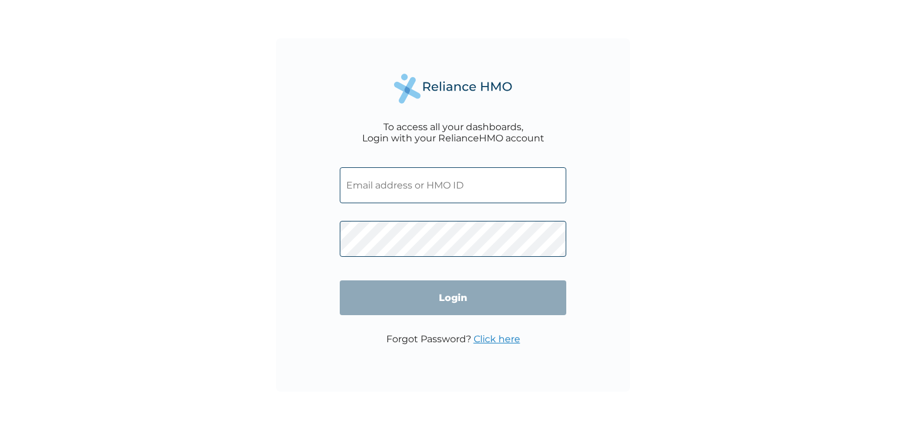
click at [448, 184] on input "text" at bounding box center [453, 185] width 226 height 36
type input "dokoye@vuringroup.com"
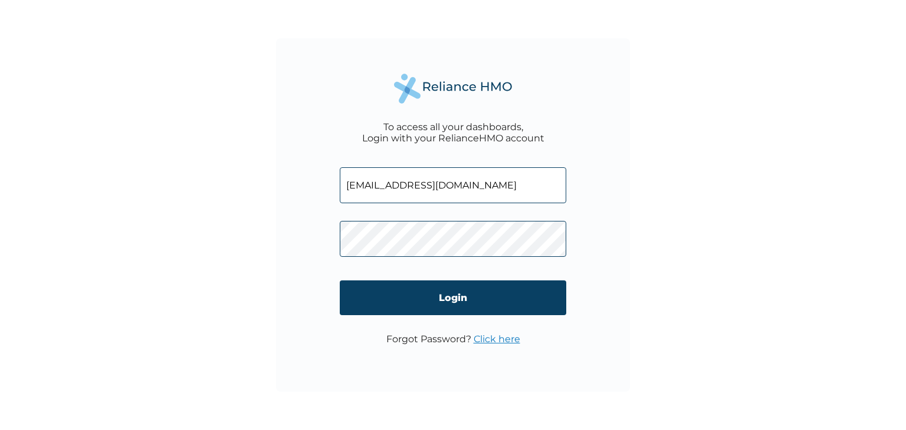
click input "Login" at bounding box center [453, 298] width 226 height 35
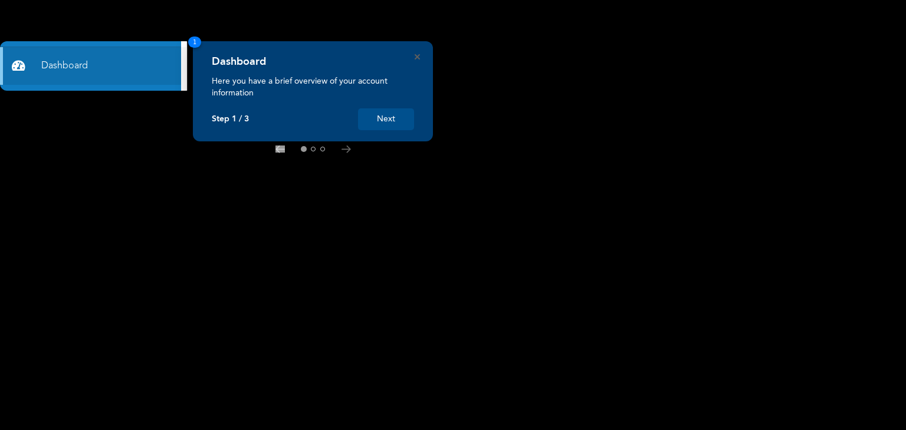
click at [420, 55] on div "Dashboard Here you have a brief overview of your account information Step 1 / 3…" at bounding box center [313, 91] width 240 height 100
click at [418, 54] on icon "Close" at bounding box center [417, 56] width 5 height 5
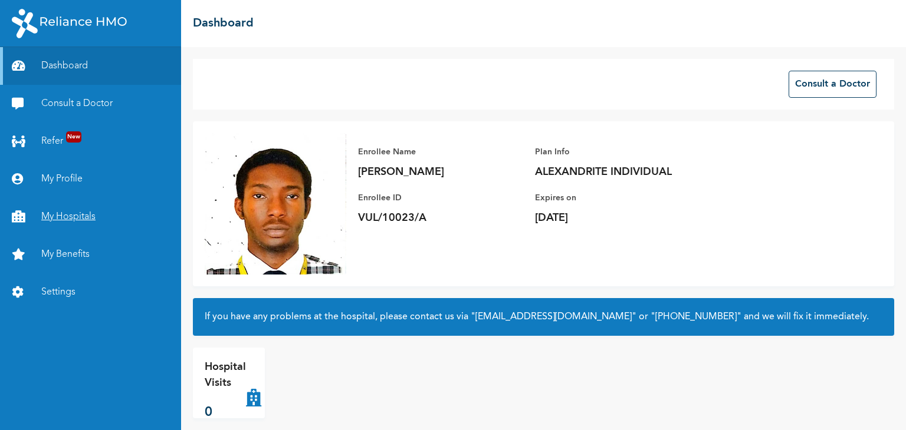
click at [64, 209] on link "My Hospitals" at bounding box center [90, 217] width 181 height 38
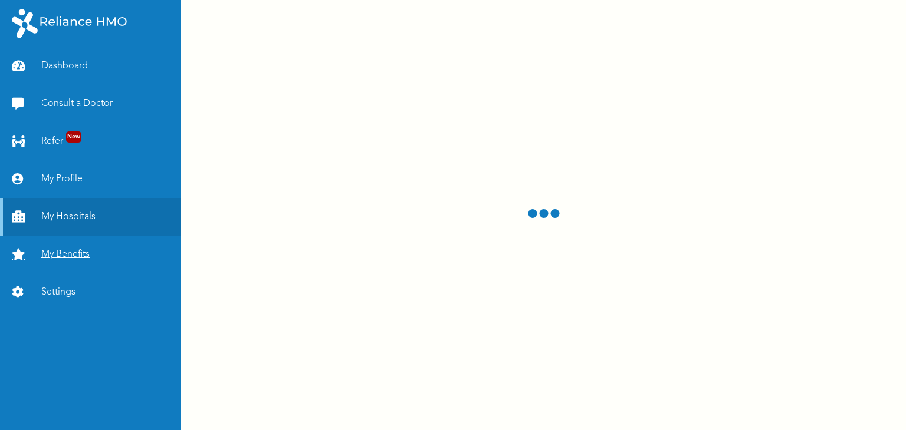
click at [63, 264] on link "My Benefits" at bounding box center [90, 255] width 181 height 38
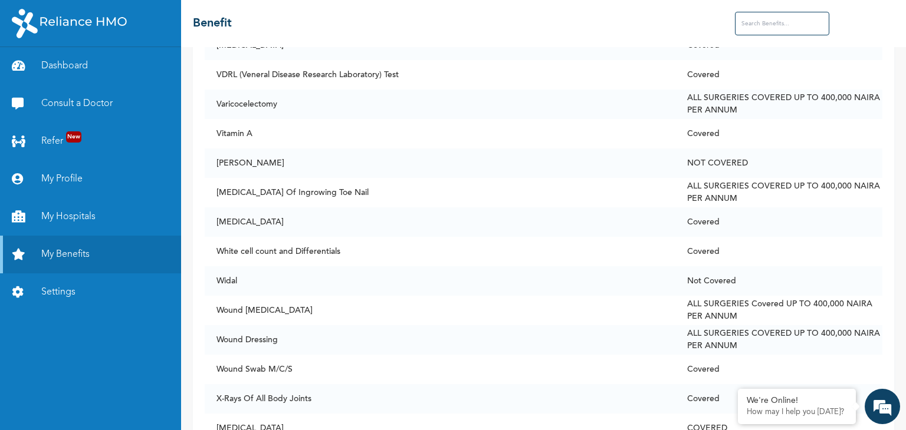
scroll to position [9023, 0]
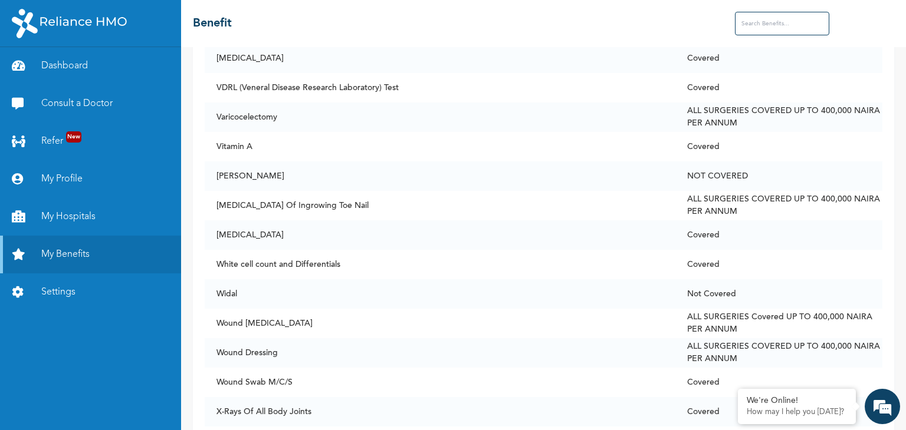
click at [772, 16] on input "text" at bounding box center [782, 24] width 94 height 24
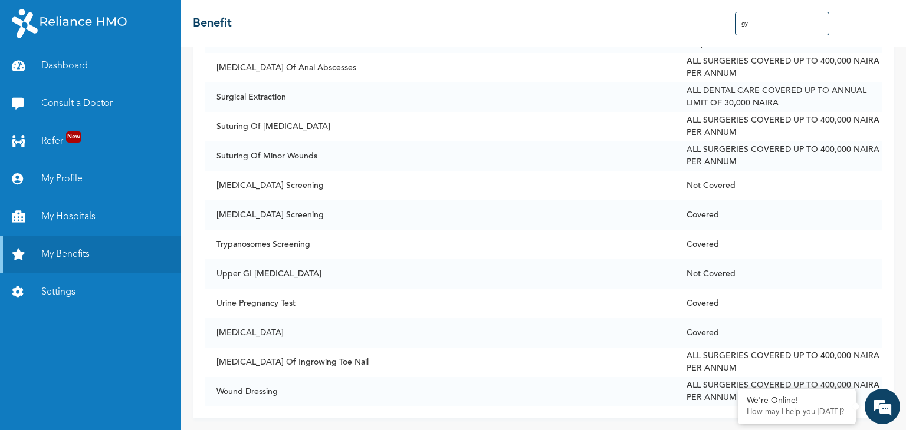
scroll to position [0, 0]
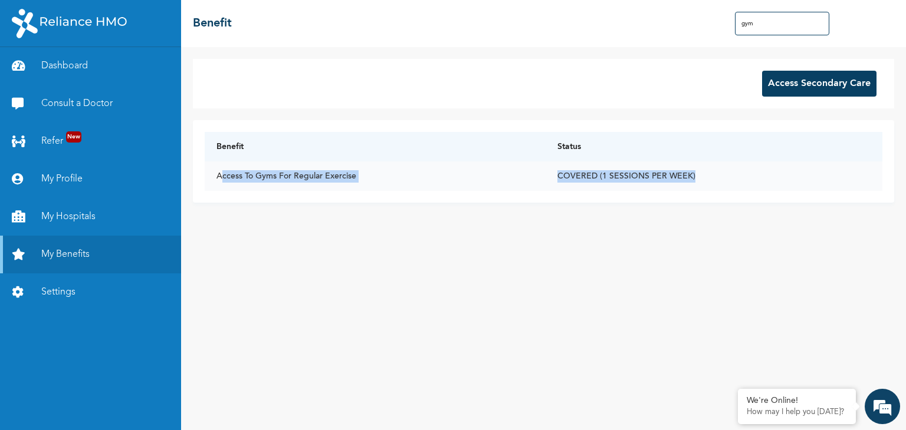
drag, startPoint x: 222, startPoint y: 173, endPoint x: 719, endPoint y: 175, distance: 497.7
click at [719, 175] on tr "Access To Gyms For Regular Exercise COVERED (1 SESSIONS PER WEEK)" at bounding box center [544, 176] width 678 height 29
click at [762, 15] on input "gym" at bounding box center [782, 24] width 94 height 24
type input "g"
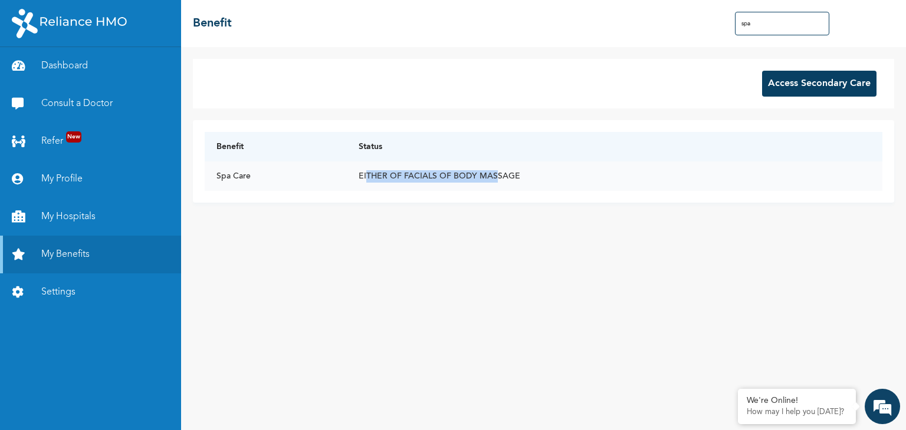
drag, startPoint x: 366, startPoint y: 175, endPoint x: 495, endPoint y: 173, distance: 129.8
click at [495, 173] on td "EITHER OF FACIALS OF BODY MASSAGE" at bounding box center [614, 176] width 535 height 29
click at [765, 24] on input "spa" at bounding box center [782, 24] width 94 height 24
type input "s"
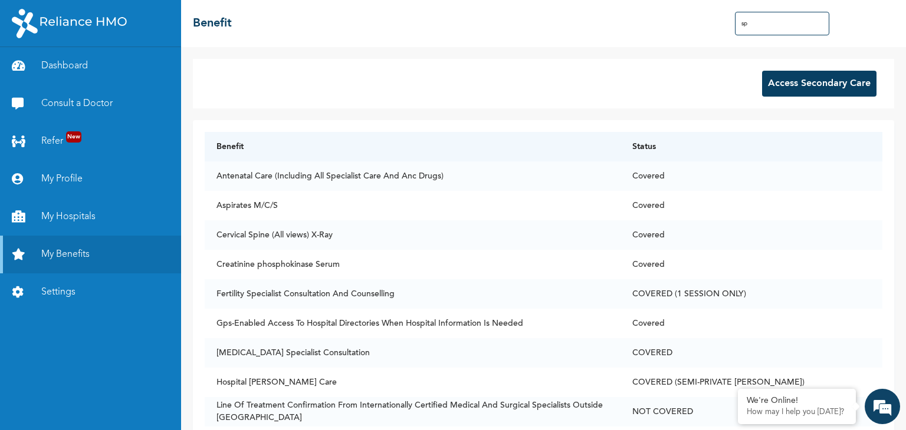
type input "s"
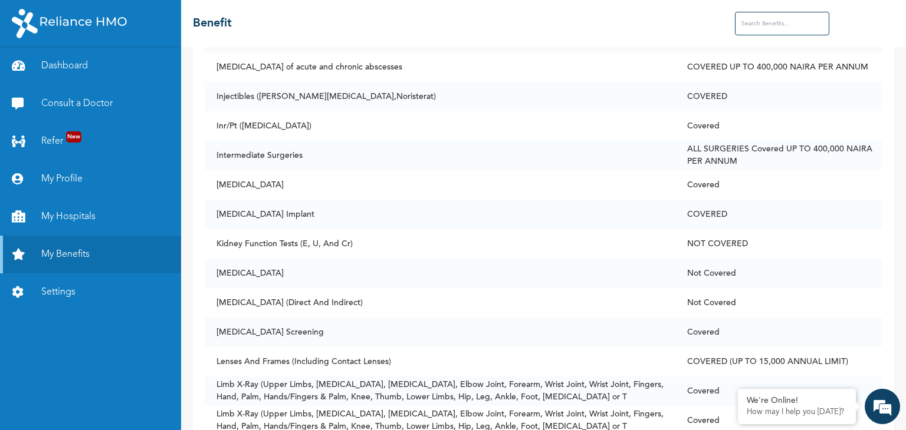
scroll to position [4246, 0]
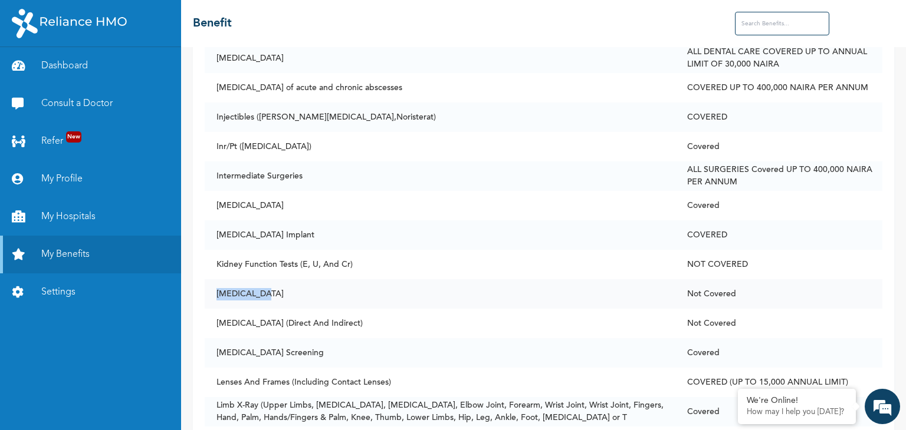
drag, startPoint x: 213, startPoint y: 294, endPoint x: 308, endPoint y: 294, distance: 95.5
click at [308, 294] on td "[MEDICAL_DATA]" at bounding box center [440, 294] width 470 height 29
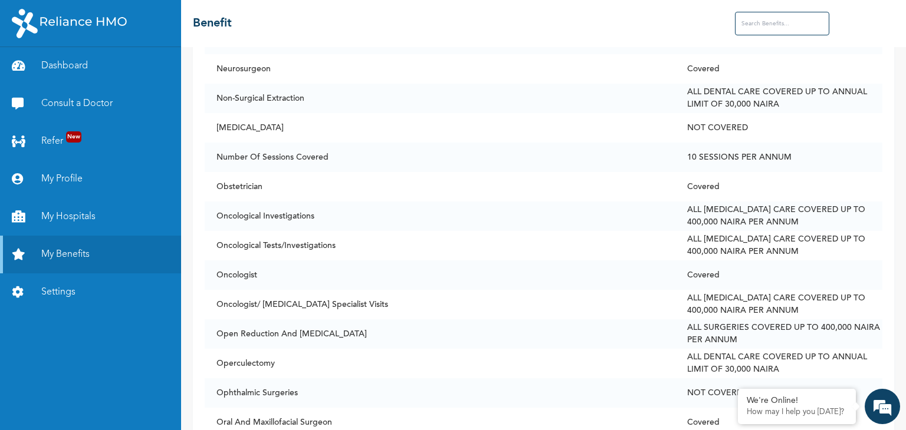
scroll to position [5720, 0]
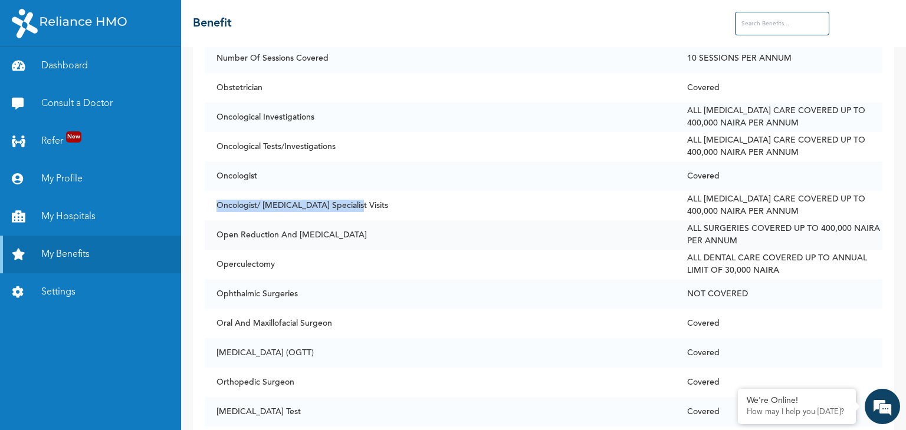
drag, startPoint x: 218, startPoint y: 211, endPoint x: 397, endPoint y: 238, distance: 181.4
click at [386, 211] on td "Oncologist/ [MEDICAL_DATA] Specialist Visits" at bounding box center [440, 205] width 470 height 29
click at [405, 303] on td "Ophthalmic Surgeries" at bounding box center [440, 294] width 470 height 29
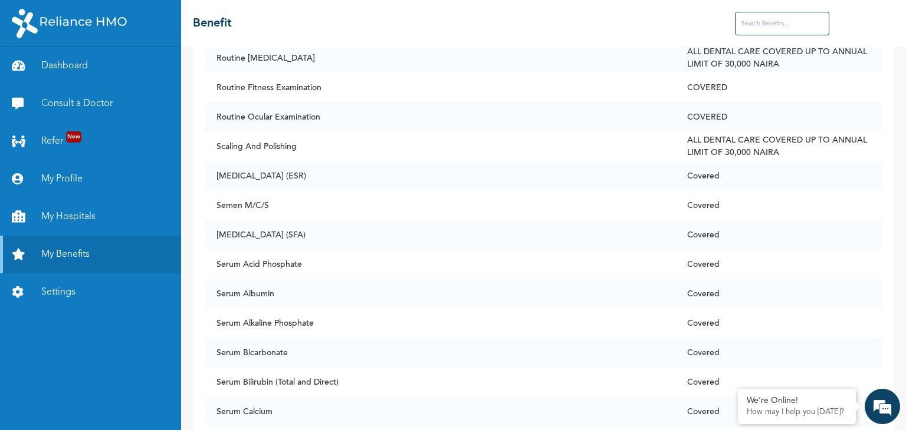
scroll to position [6841, 0]
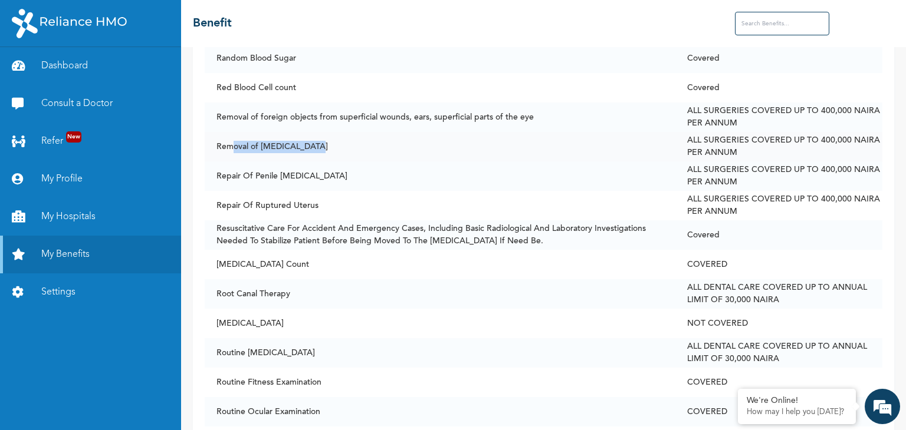
drag, startPoint x: 234, startPoint y: 148, endPoint x: 313, endPoint y: 149, distance: 79.6
click at [313, 149] on td "Removal of [MEDICAL_DATA]" at bounding box center [440, 146] width 470 height 29
drag, startPoint x: 253, startPoint y: 173, endPoint x: 314, endPoint y: 175, distance: 60.8
click at [314, 175] on td "Repair Of Penile [MEDICAL_DATA]" at bounding box center [440, 176] width 470 height 29
click at [68, 100] on link "Consult a Doctor" at bounding box center [90, 104] width 181 height 38
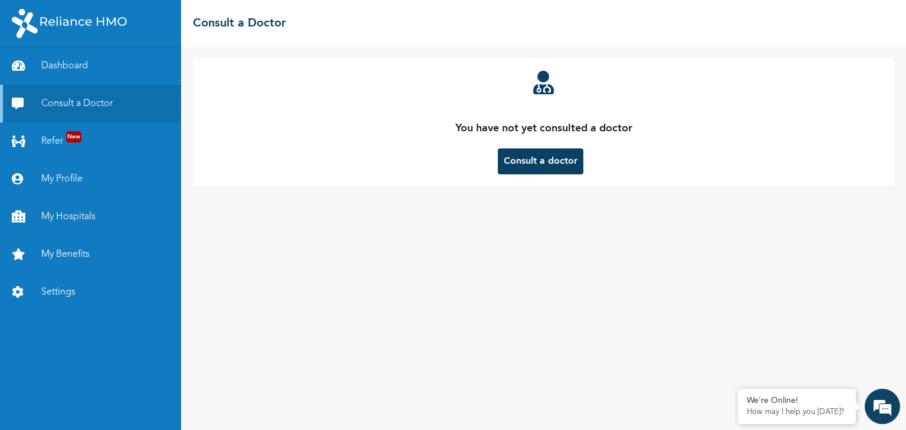
click at [545, 156] on button "Consult a doctor" at bounding box center [541, 162] width 86 height 26
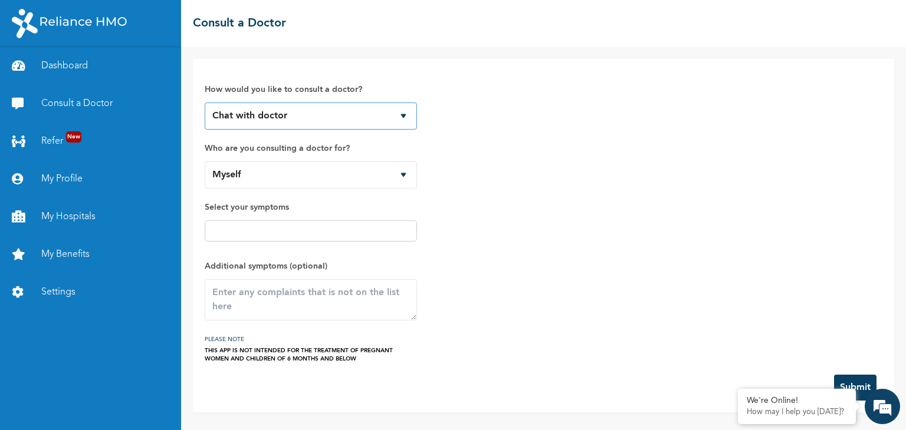
click at [336, 118] on select "Chat with doctor Phone Call" at bounding box center [311, 116] width 212 height 27
click at [360, 230] on input "text" at bounding box center [310, 231] width 205 height 14
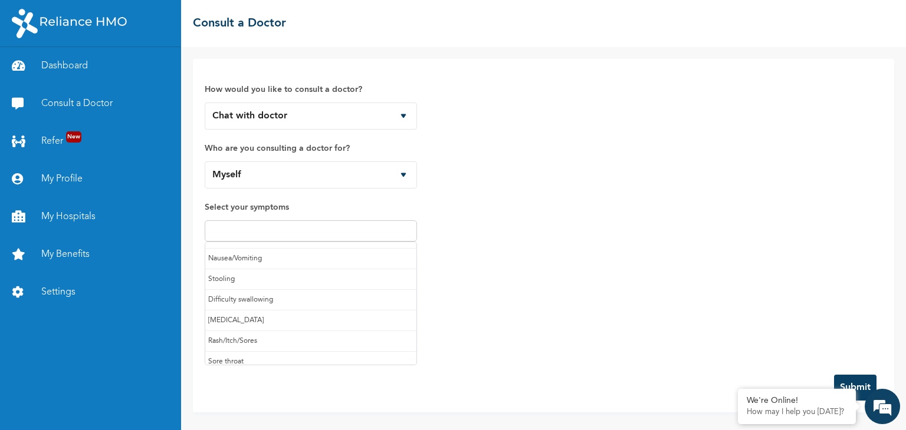
scroll to position [123, 0]
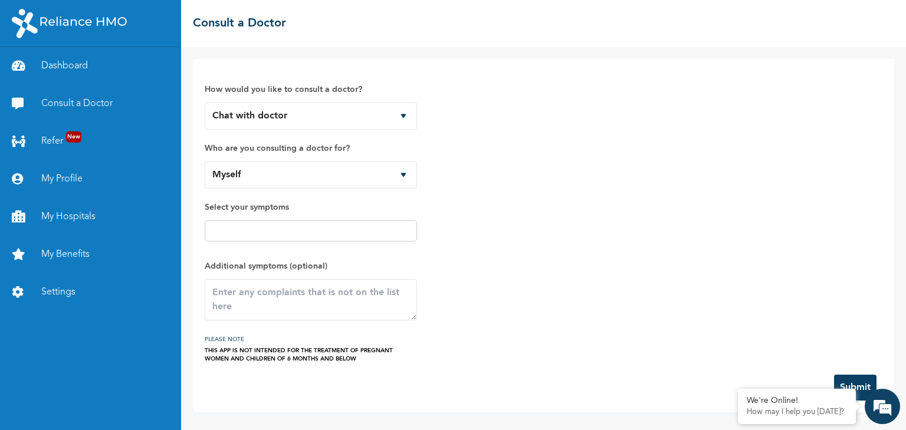
click at [552, 222] on div "How would you like to consult a doctor? Chat with doctor Phone Call Who are you…" at bounding box center [544, 217] width 678 height 293
click at [344, 111] on select "Chat with doctor Phone Call" at bounding box center [311, 116] width 212 height 27
click at [80, 245] on link "My Benefits" at bounding box center [90, 255] width 181 height 38
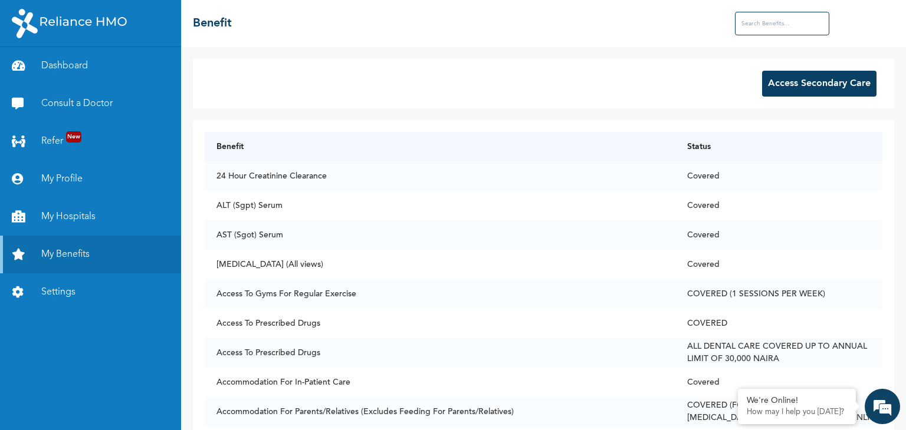
click at [757, 24] on input "text" at bounding box center [782, 24] width 94 height 24
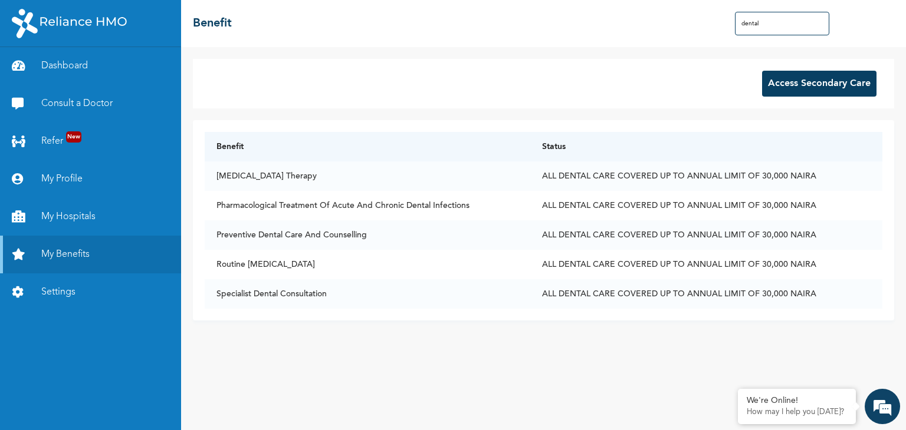
click at [773, 28] on input "dental" at bounding box center [782, 24] width 94 height 24
drag, startPoint x: 240, startPoint y: 257, endPoint x: 394, endPoint y: 347, distance: 178.4
click at [394, 347] on div "Access Secondary Care Benefit Status [MEDICAL_DATA] Therapy ALL DENTAL CARE COV…" at bounding box center [543, 238] width 725 height 383
click at [789, 27] on input "dental" at bounding box center [782, 24] width 94 height 24
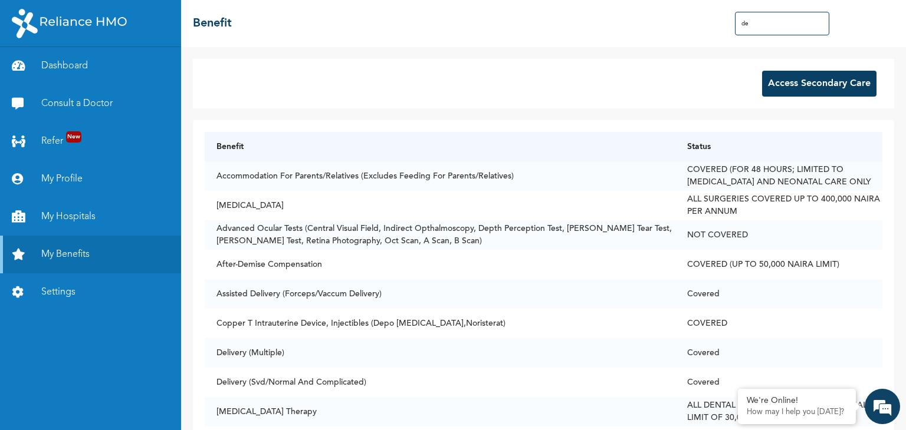
type input "d"
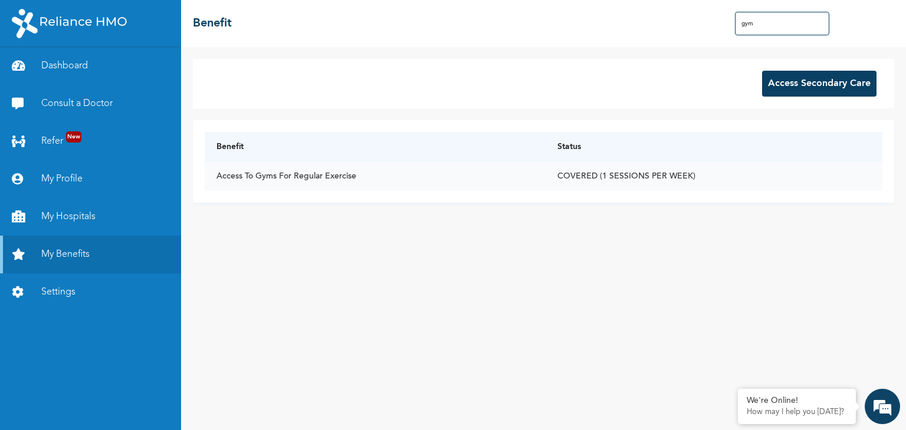
click at [633, 172] on td "COVERED (1 SESSIONS PER WEEK)" at bounding box center [713, 176] width 337 height 29
click at [757, 21] on input "gym" at bounding box center [782, 24] width 94 height 24
type input "g"
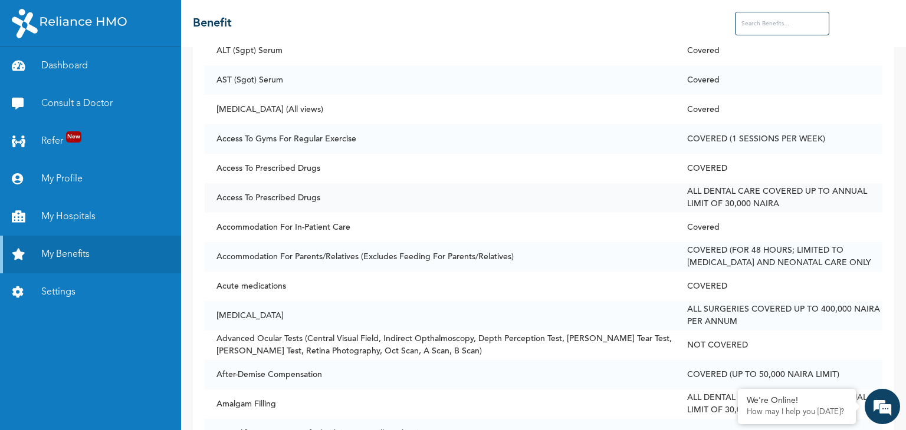
scroll to position [177, 0]
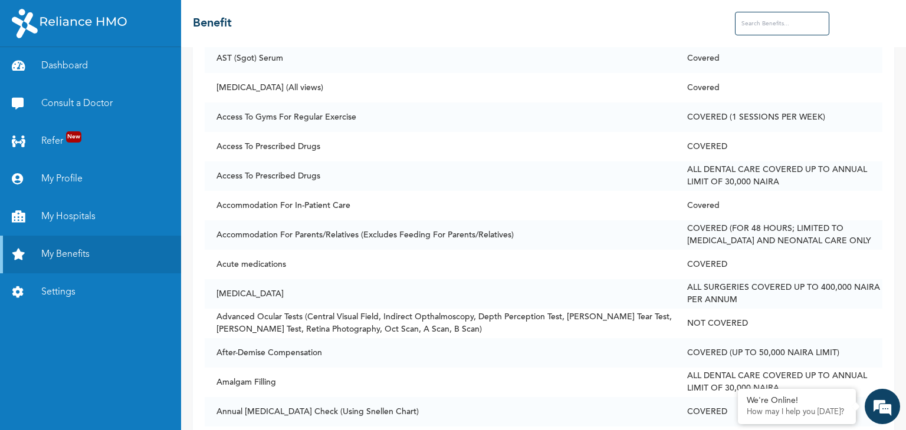
click at [776, 25] on input "text" at bounding box center [782, 24] width 94 height 24
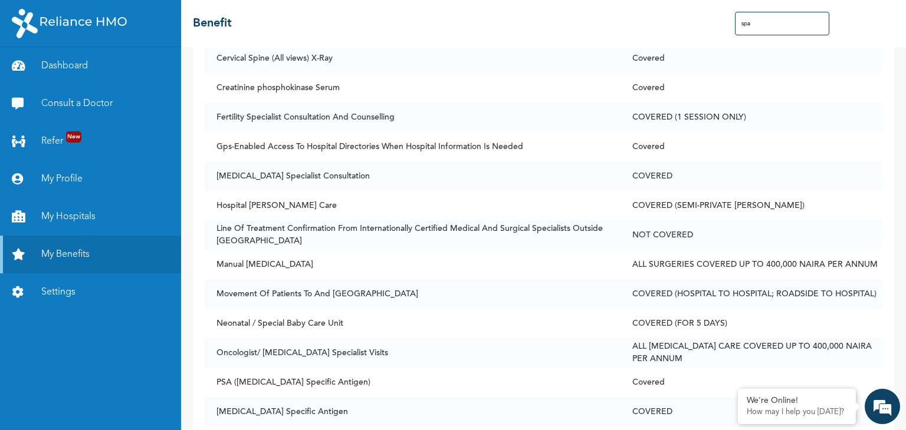
scroll to position [0, 0]
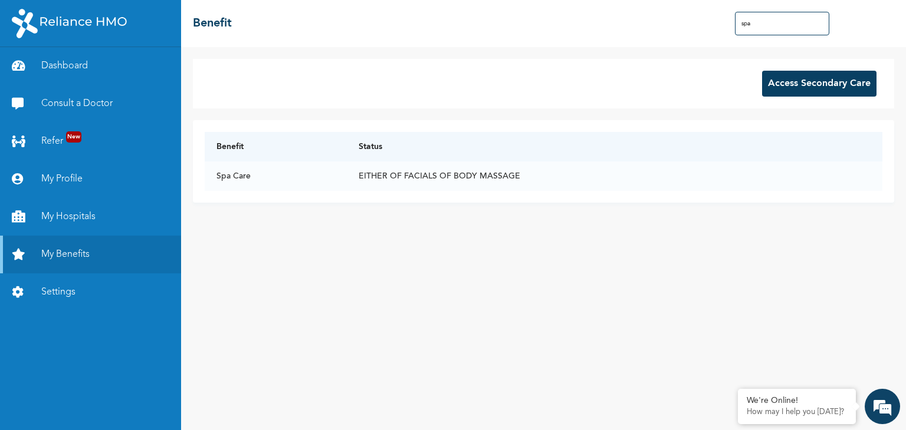
type input "spa"
click at [816, 96] on button "Access Secondary Care" at bounding box center [819, 84] width 114 height 26
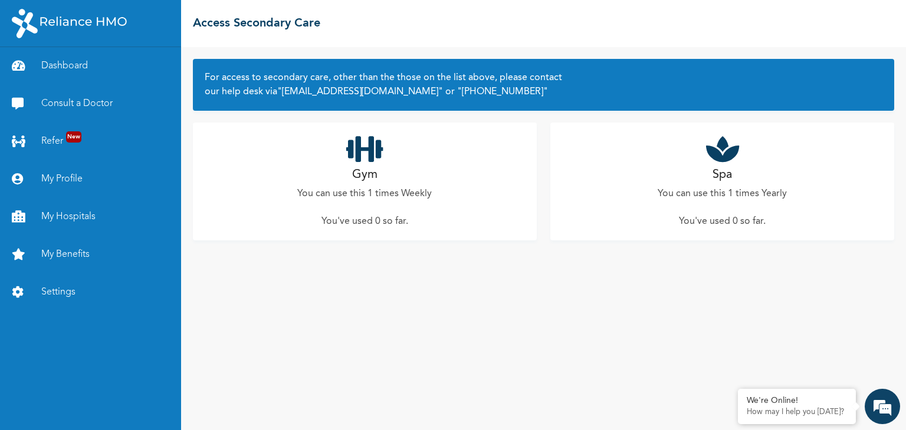
click at [397, 203] on div "Gym You can use this 1 times Weekly You've used 0 so far ." at bounding box center [365, 182] width 344 height 118
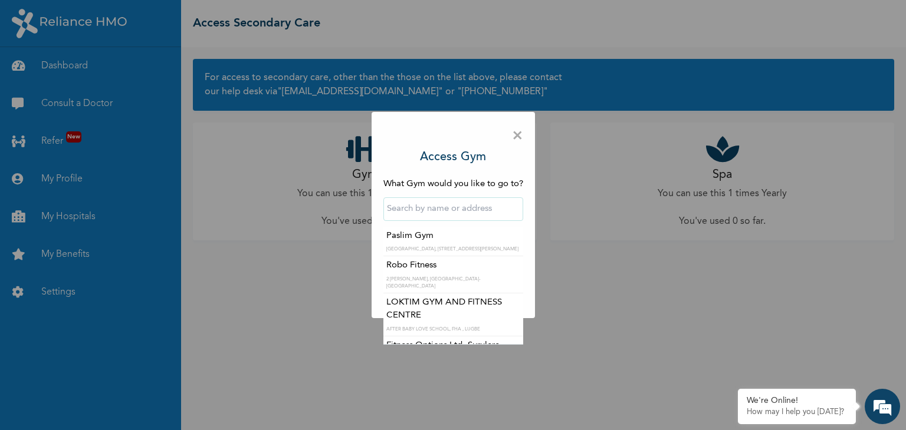
click at [410, 207] on input "text" at bounding box center [453, 210] width 140 height 24
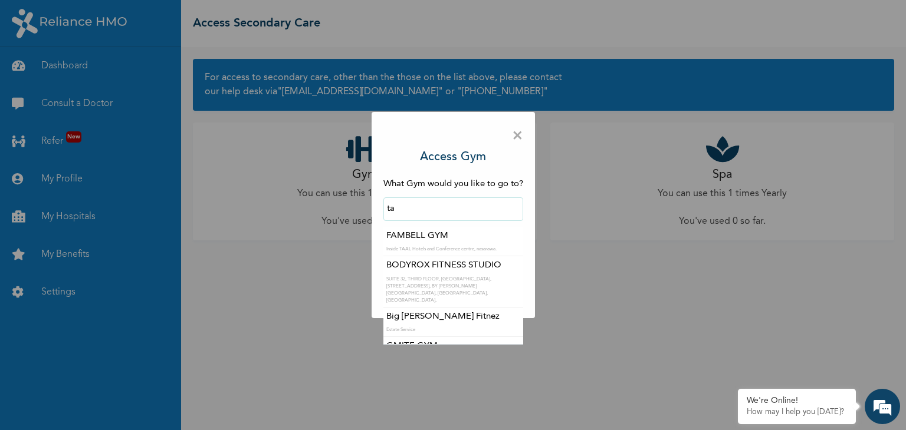
type input "t"
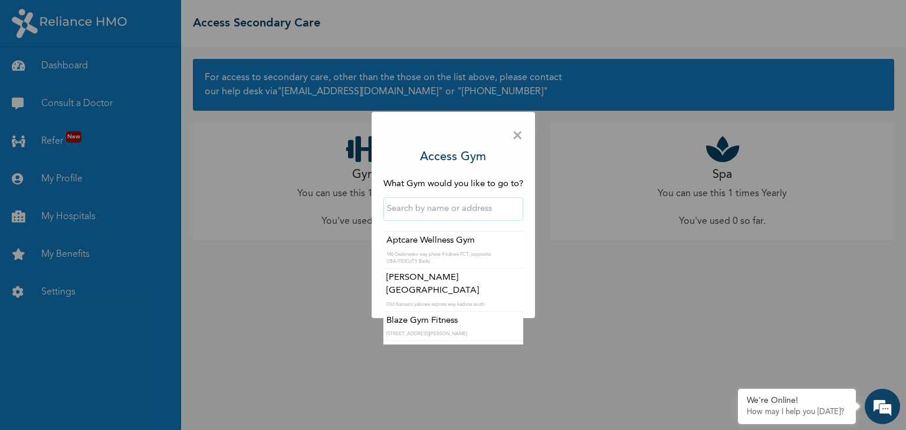
scroll to position [944, 0]
click at [514, 137] on span "×" at bounding box center [517, 136] width 11 height 25
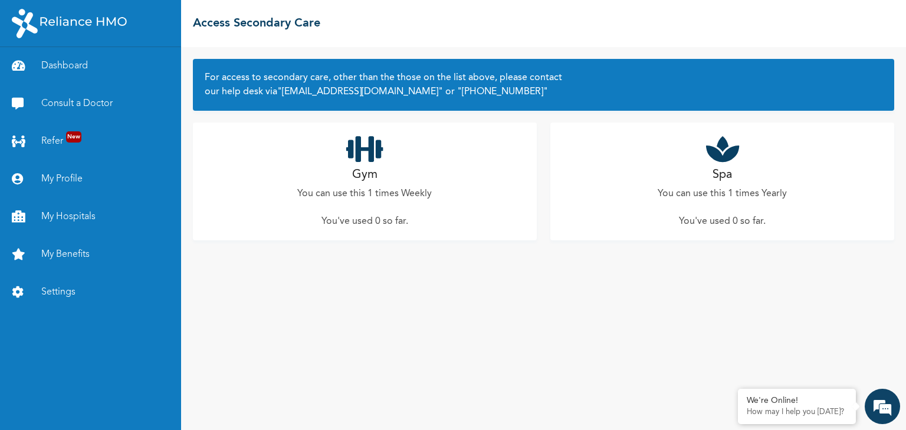
click at [380, 203] on div "Gym You can use this 1 times Weekly You've used 0 so far ." at bounding box center [365, 182] width 344 height 118
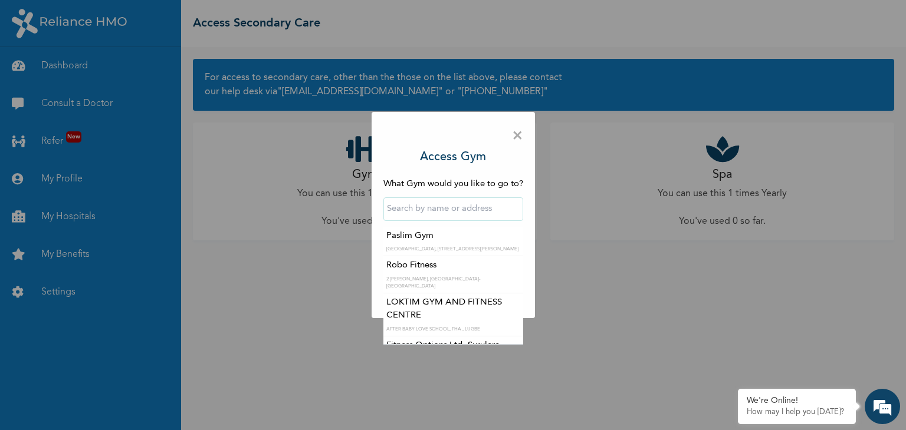
click at [432, 209] on input "text" at bounding box center [453, 210] width 140 height 24
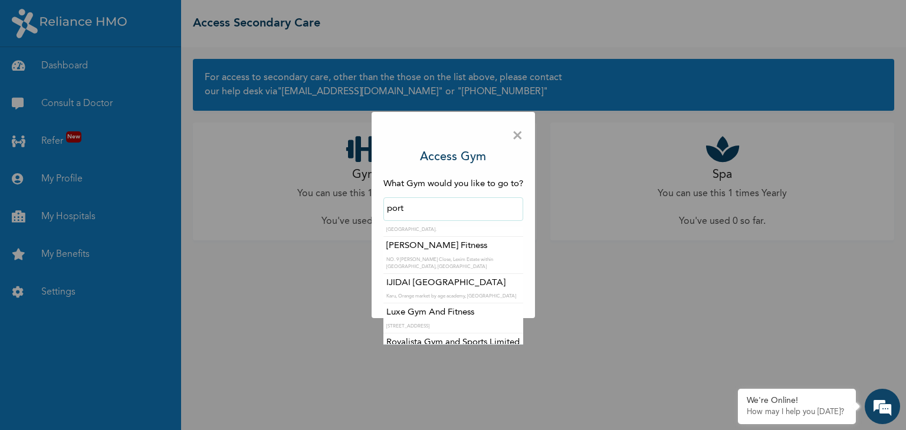
scroll to position [210, 0]
type input "p"
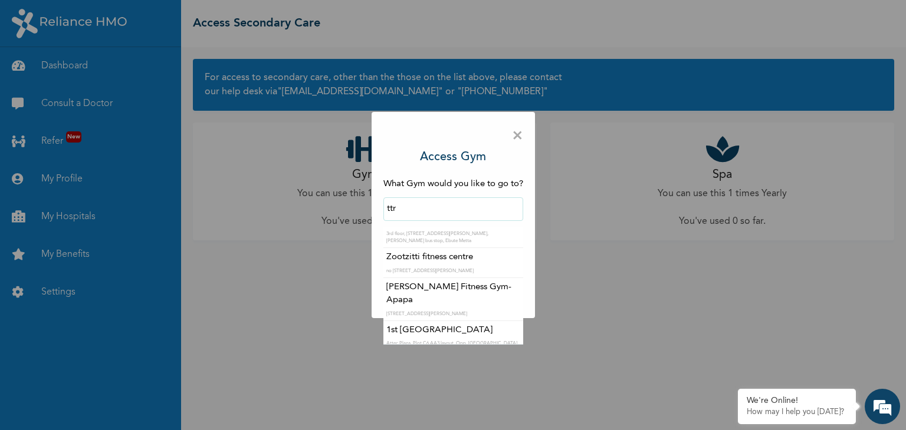
scroll to position [0, 0]
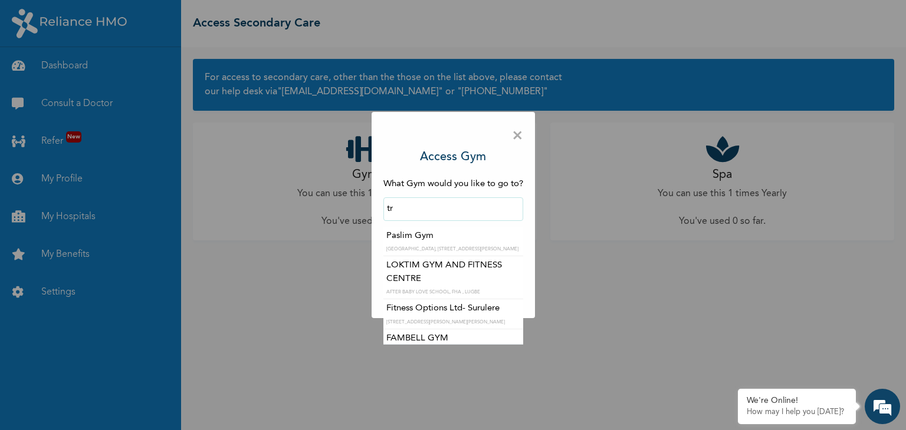
type input "t"
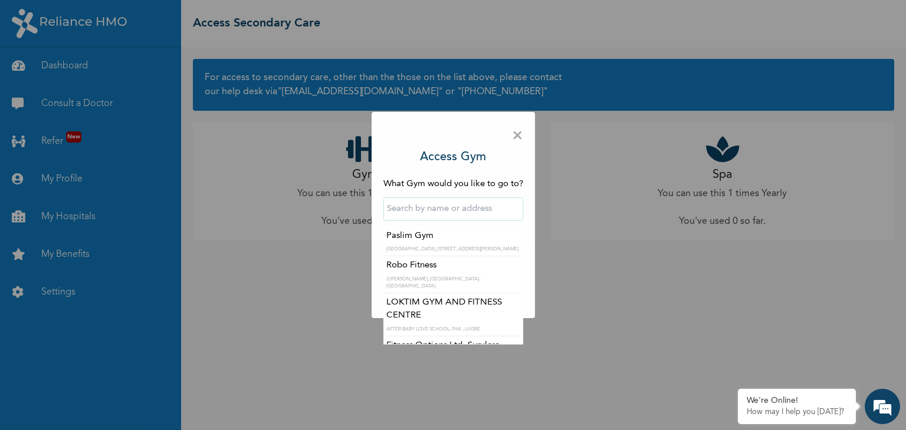
click at [518, 136] on span "×" at bounding box center [517, 136] width 11 height 25
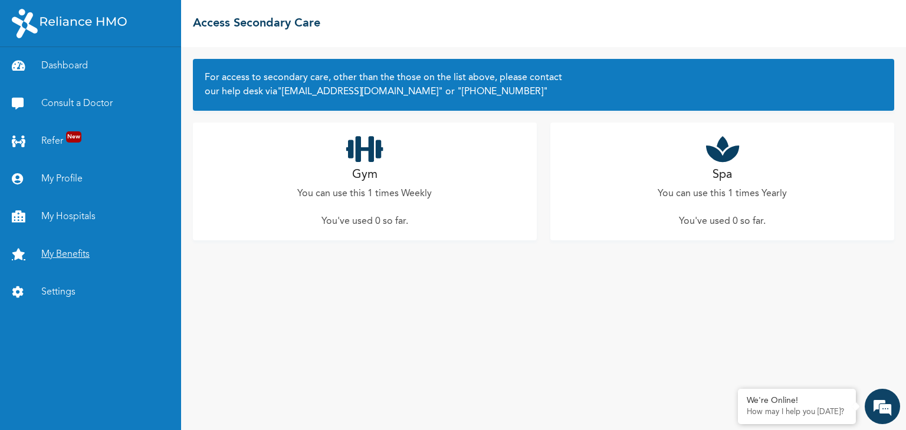
click at [66, 255] on link "My Benefits" at bounding box center [90, 255] width 181 height 38
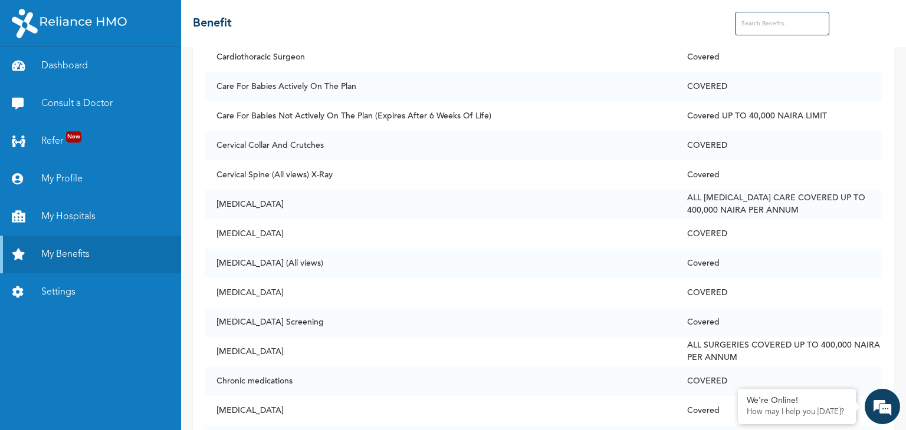
scroll to position [1415, 0]
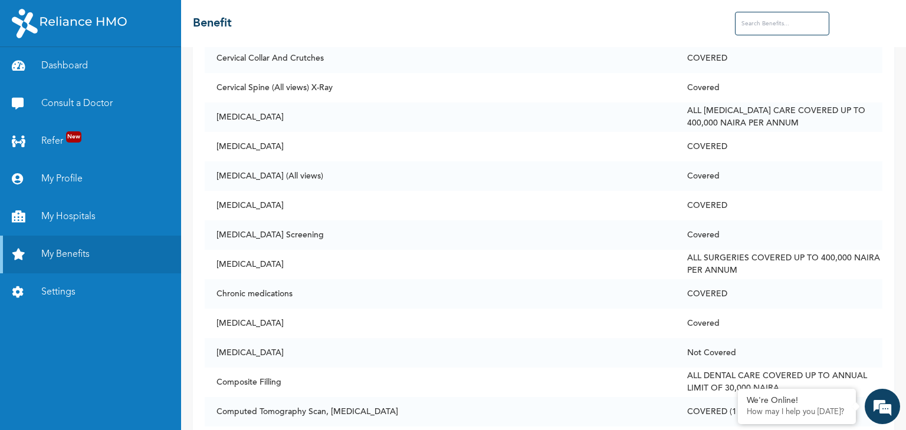
click at [769, 17] on input "text" at bounding box center [782, 24] width 94 height 24
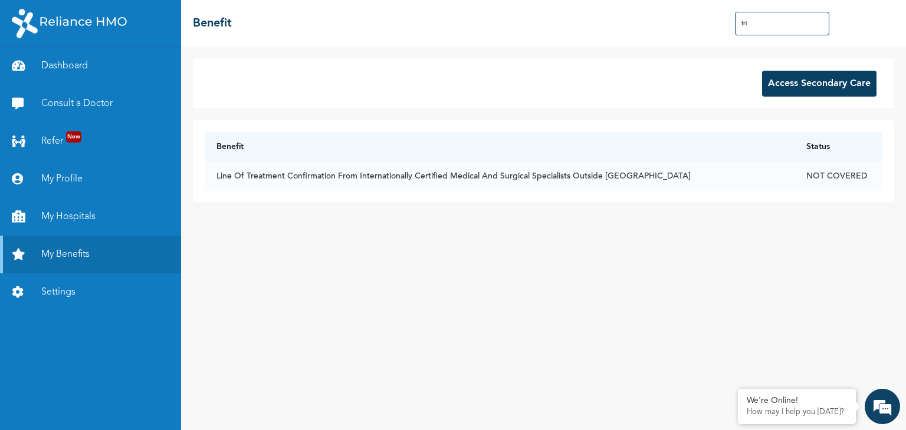
scroll to position [0, 0]
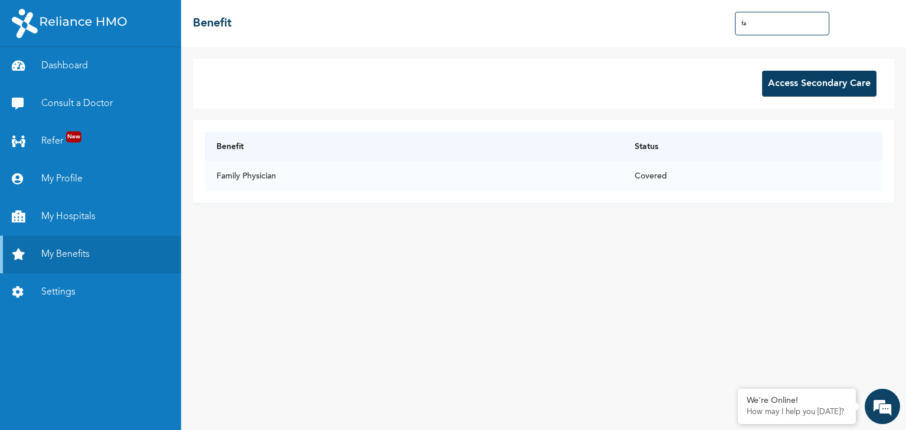
type input "f"
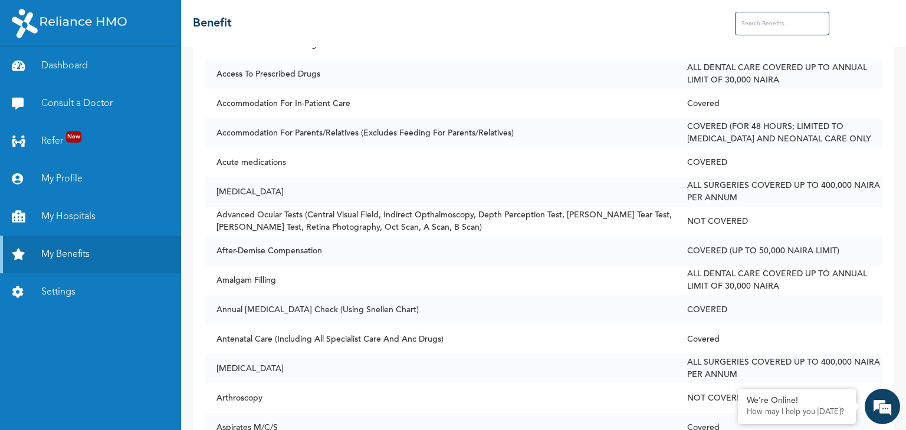
scroll to position [354, 0]
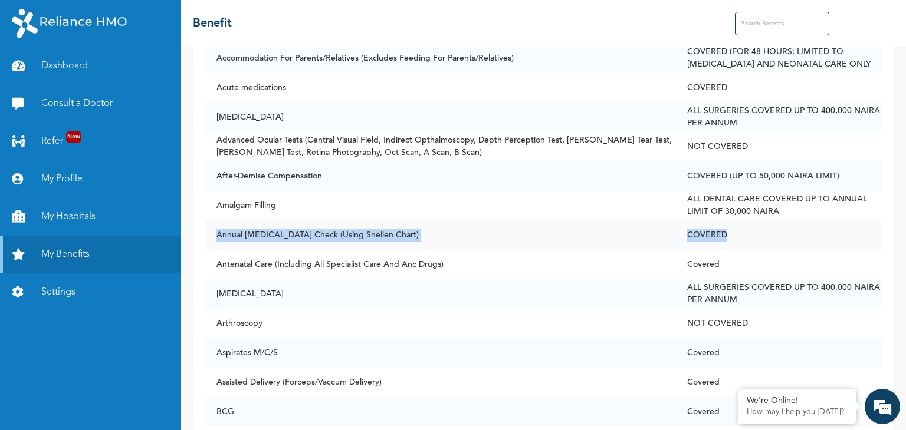
drag, startPoint x: 212, startPoint y: 231, endPoint x: 792, endPoint y: 241, distance: 579.8
click at [792, 241] on tr "Annual [MEDICAL_DATA] Check (Using Snellen Chart) COVERED" at bounding box center [544, 235] width 678 height 29
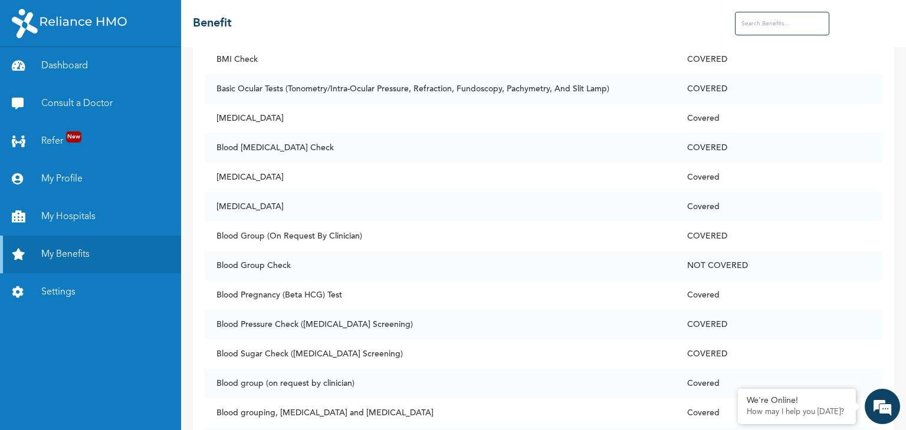
scroll to position [767, 0]
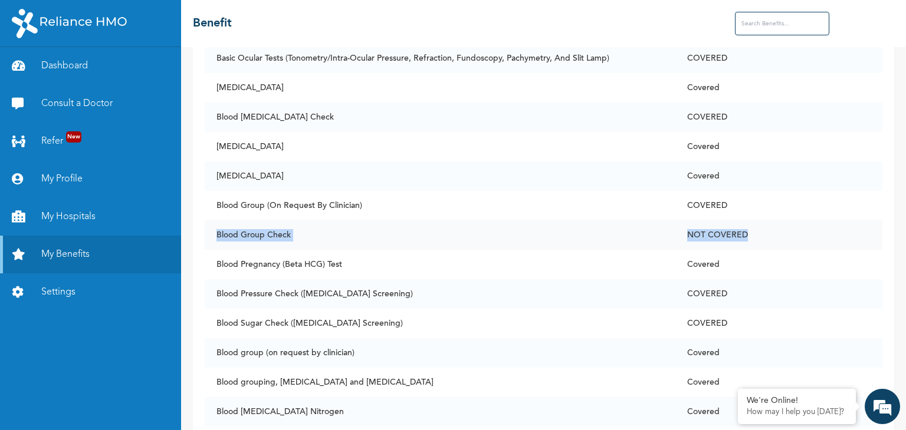
drag, startPoint x: 212, startPoint y: 234, endPoint x: 808, endPoint y: 236, distance: 595.6
click at [808, 236] on tr "Blood Group Check NOT COVERED" at bounding box center [544, 235] width 678 height 29
